Goal: Transaction & Acquisition: Purchase product/service

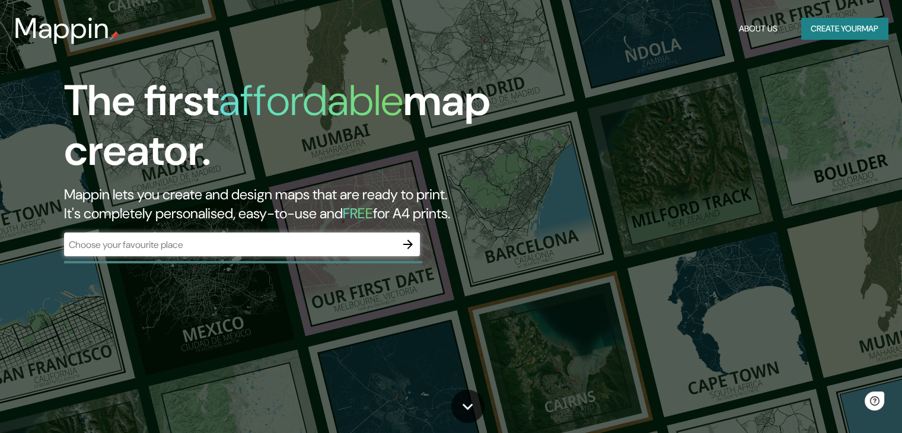
click at [255, 254] on div "​" at bounding box center [242, 244] width 356 height 24
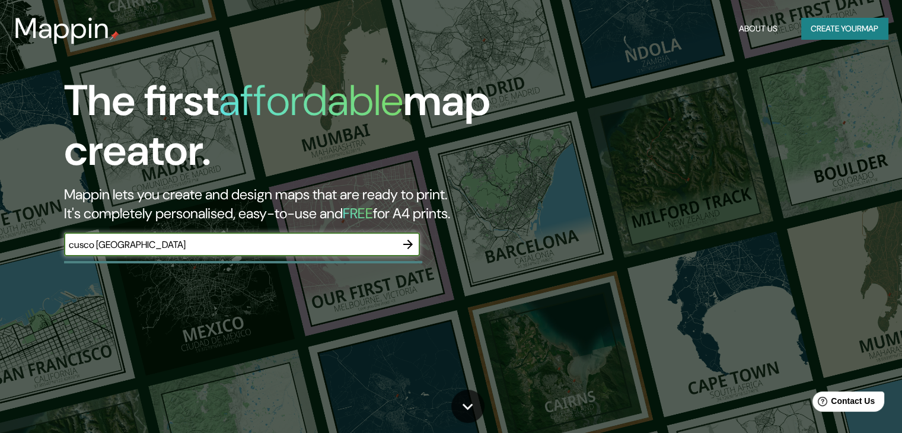
type input "cusco [GEOGRAPHIC_DATA]"
click at [412, 241] on icon "button" at bounding box center [408, 244] width 14 height 14
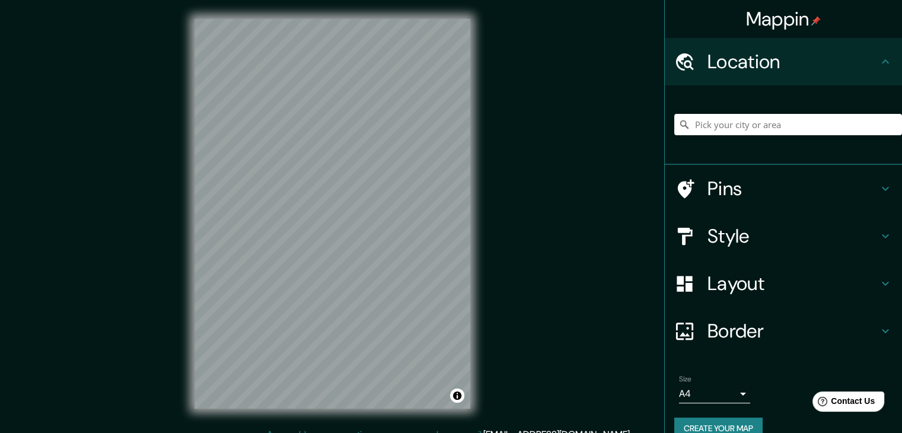
click at [731, 112] on div at bounding box center [788, 124] width 228 height 59
click at [722, 119] on input "Pick your city or area" at bounding box center [788, 124] width 228 height 21
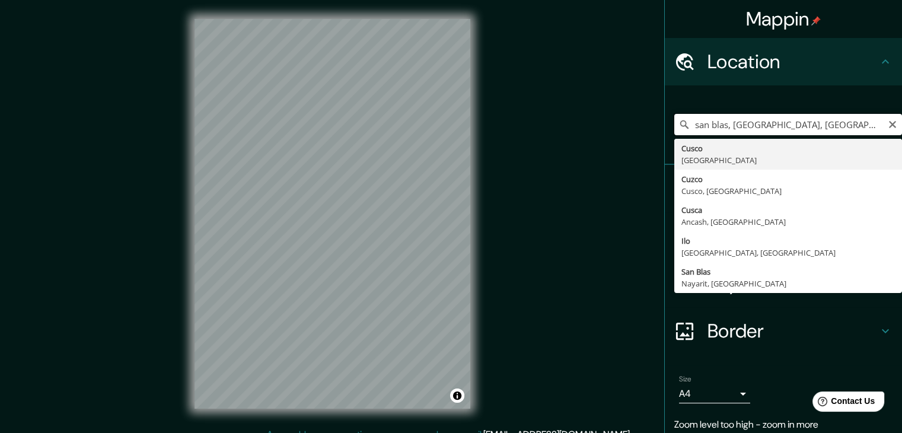
type input "Cusco, [GEOGRAPHIC_DATA]"
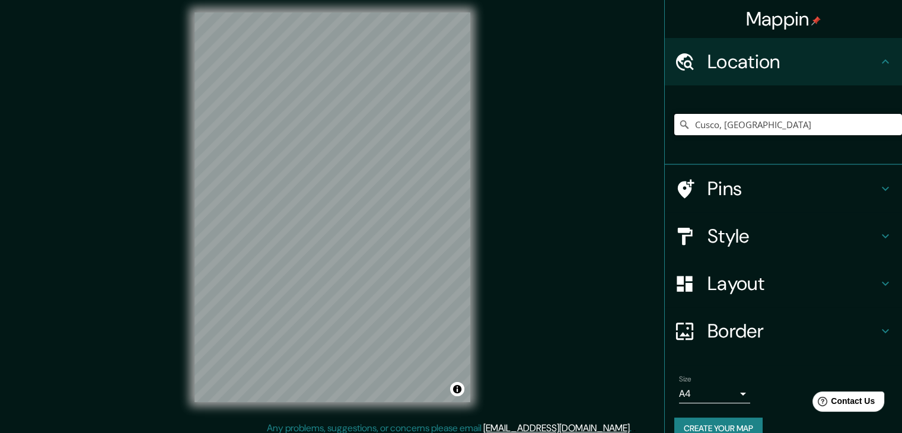
scroll to position [14, 0]
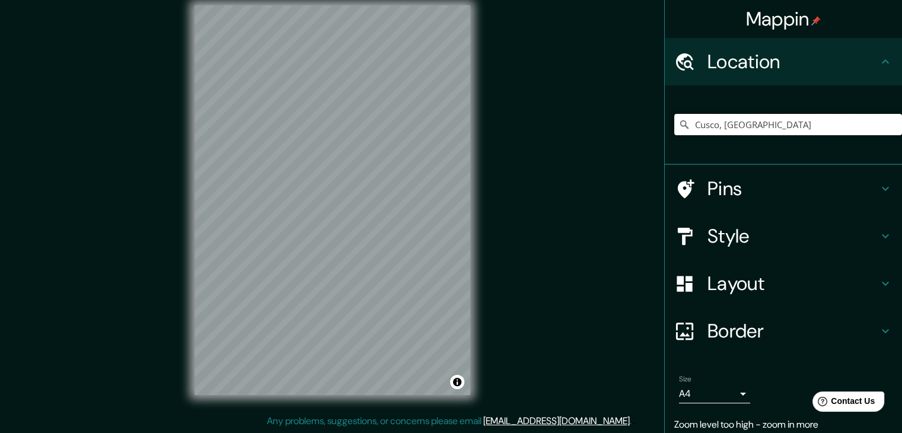
click at [825, 129] on input "Cusco, [GEOGRAPHIC_DATA]" at bounding box center [788, 124] width 228 height 21
drag, startPoint x: 712, startPoint y: 242, endPoint x: 877, endPoint y: 232, distance: 165.1
click at [713, 242] on h4 "Style" at bounding box center [792, 236] width 171 height 24
click at [877, 232] on ul "Location [GEOGRAPHIC_DATA], [GEOGRAPHIC_DATA] [GEOGRAPHIC_DATA] [GEOGRAPHIC_DAT…" at bounding box center [782, 257] width 237 height 439
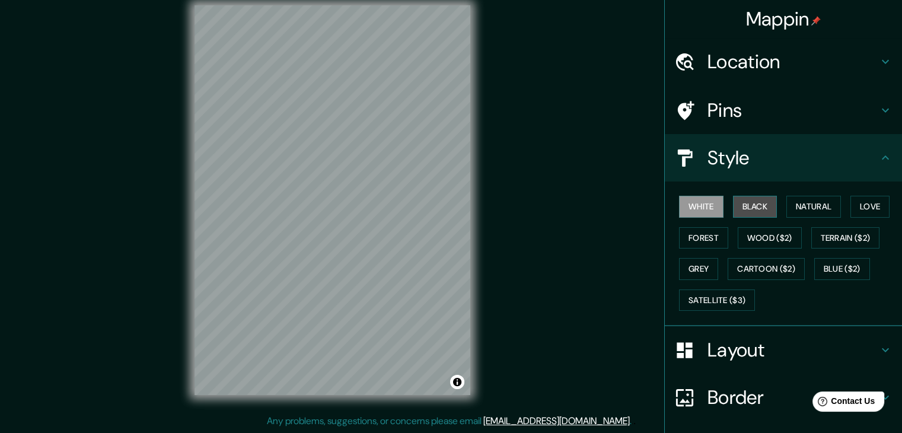
click at [743, 212] on button "Black" at bounding box center [755, 207] width 44 height 22
